Goal: Task Accomplishment & Management: Use online tool/utility

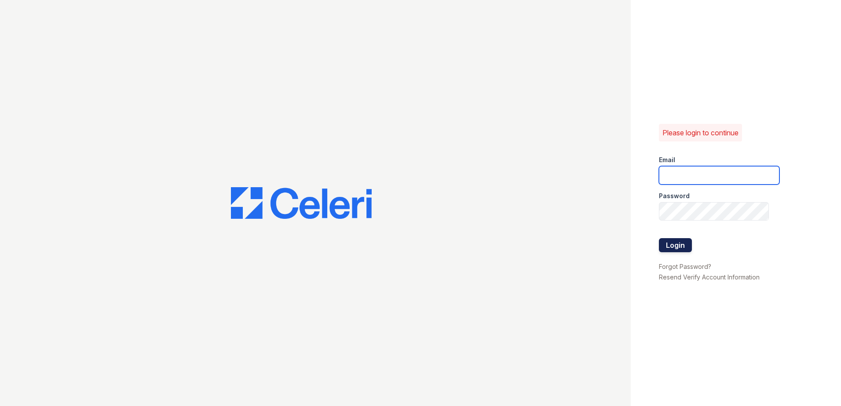
type input "[EMAIL_ADDRESS][DOMAIN_NAME]"
click at [405, 246] on button "Login" at bounding box center [675, 245] width 33 height 14
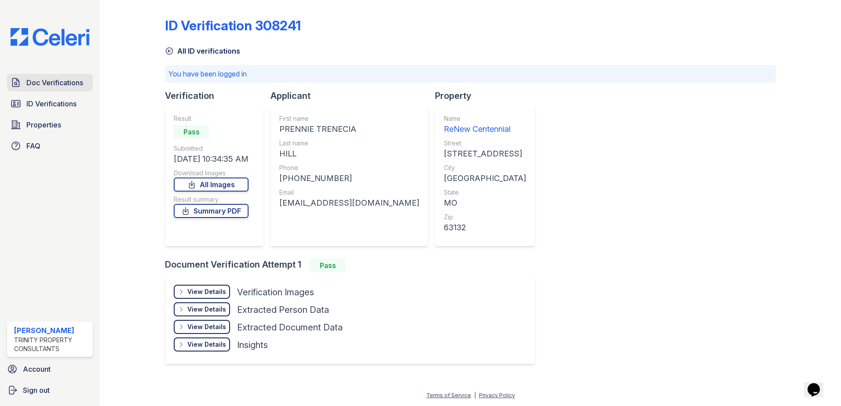
click at [63, 90] on link "Doc Verifications" at bounding box center [50, 83] width 86 height 18
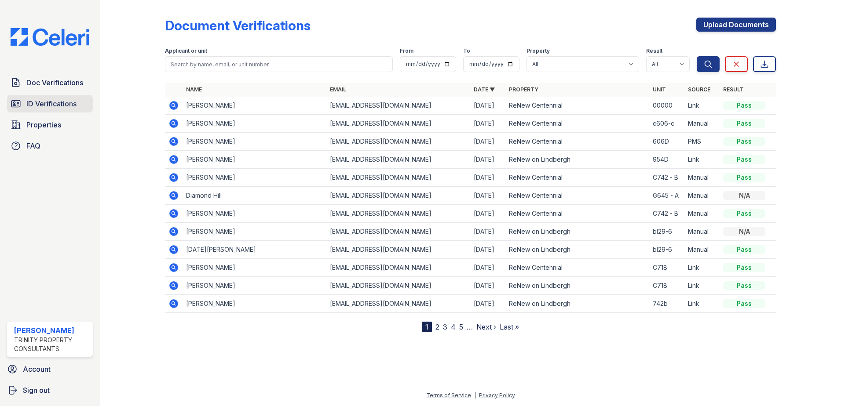
click at [62, 102] on span "ID Verifications" at bounding box center [51, 104] width 50 height 11
